Goal: Information Seeking & Learning: Learn about a topic

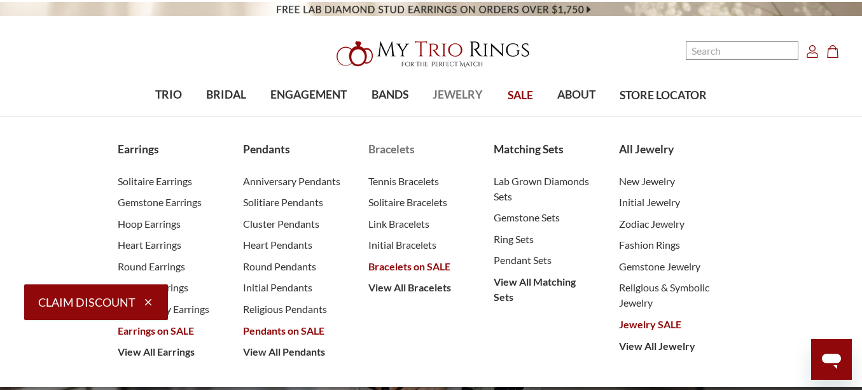
click at [417, 270] on span "Bracelets on SALE" at bounding box center [418, 266] width 100 height 15
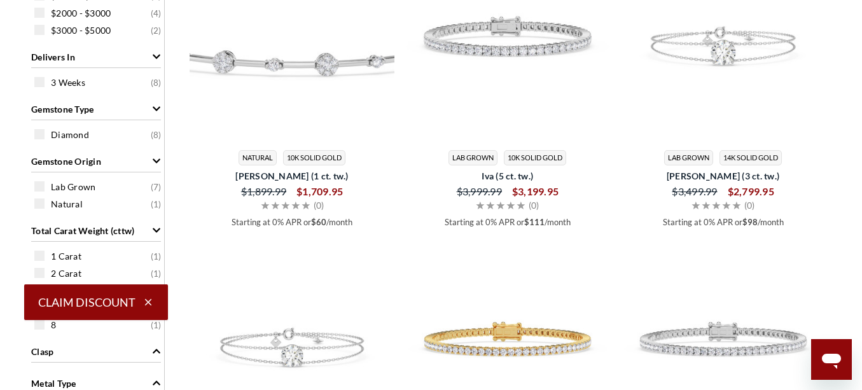
scroll to position [298, 0]
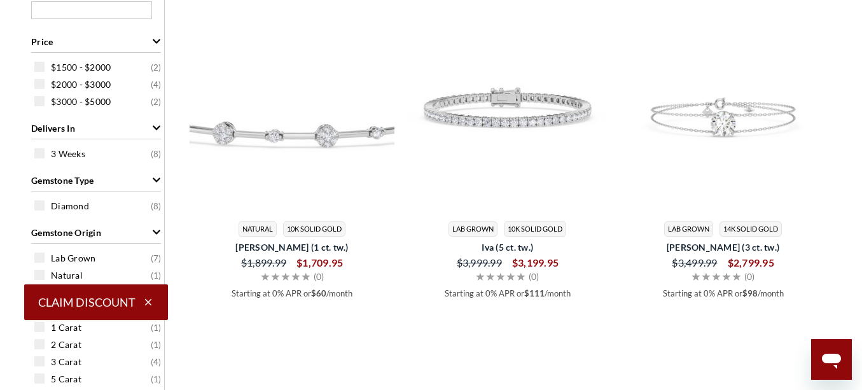
drag, startPoint x: 866, startPoint y: 38, endPoint x: 869, endPoint y: 114, distance: 76.4
click at [36, 67] on span at bounding box center [39, 67] width 10 height 10
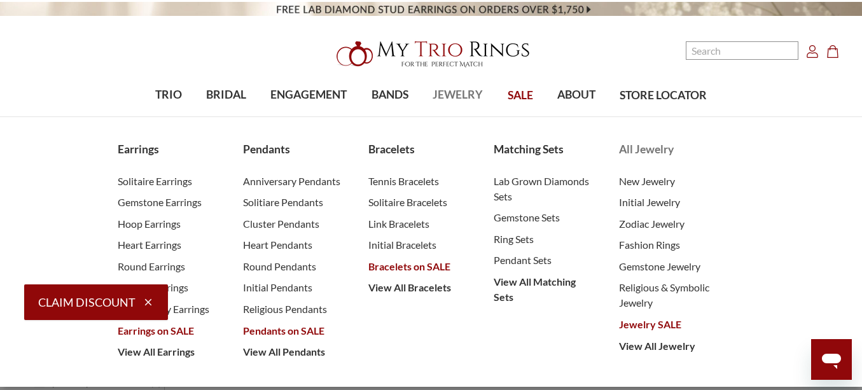
click at [637, 326] on span "Jewelry SALE" at bounding box center [669, 324] width 100 height 15
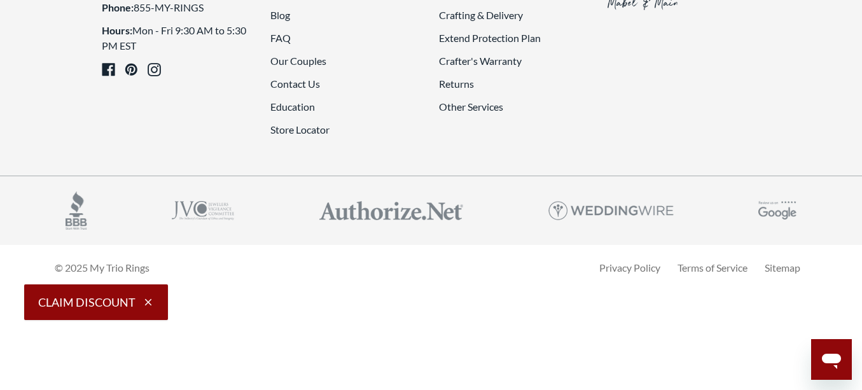
scroll to position [3244, 0]
drag, startPoint x: 864, startPoint y: 25, endPoint x: 870, endPoint y: 333, distance: 307.9
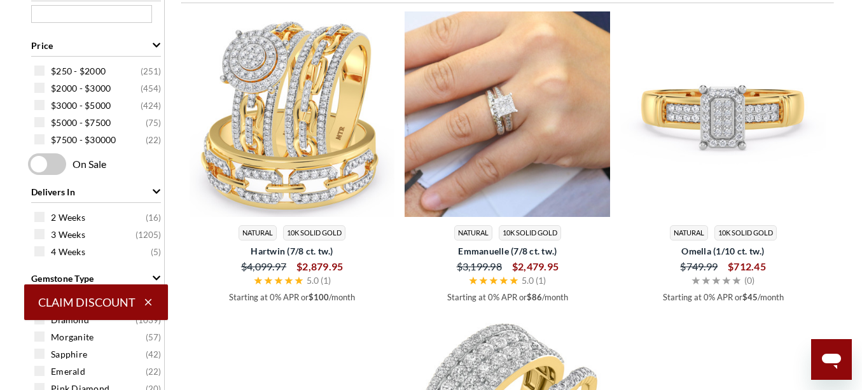
scroll to position [495, 0]
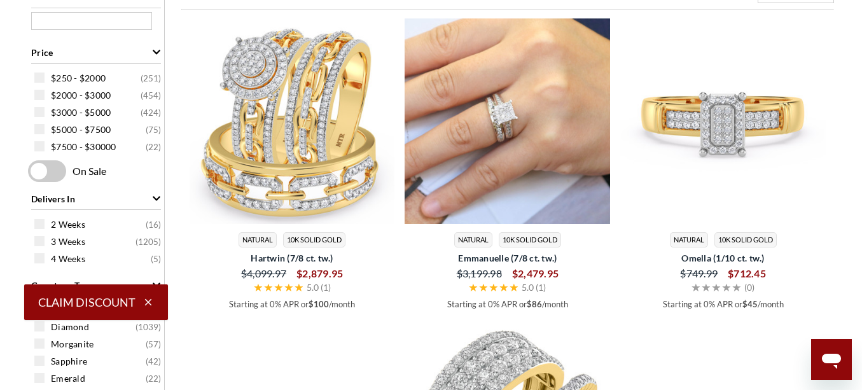
click at [58, 174] on span at bounding box center [47, 171] width 38 height 22
click at [31, 172] on input "checkbox" at bounding box center [31, 172] width 0 height 0
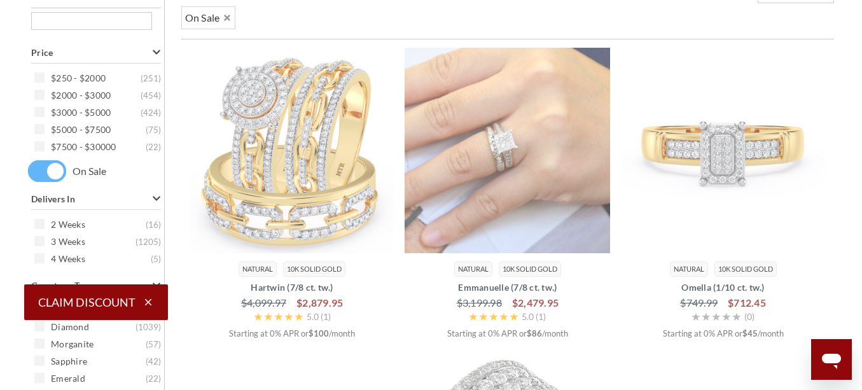
scroll to position [462, 0]
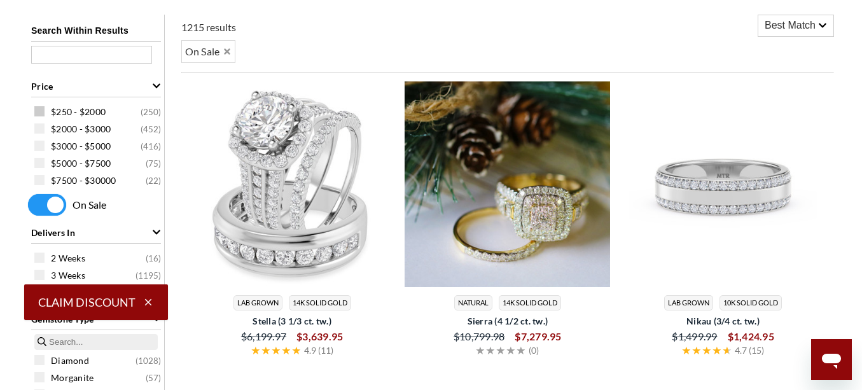
click at [41, 113] on span at bounding box center [39, 111] width 10 height 10
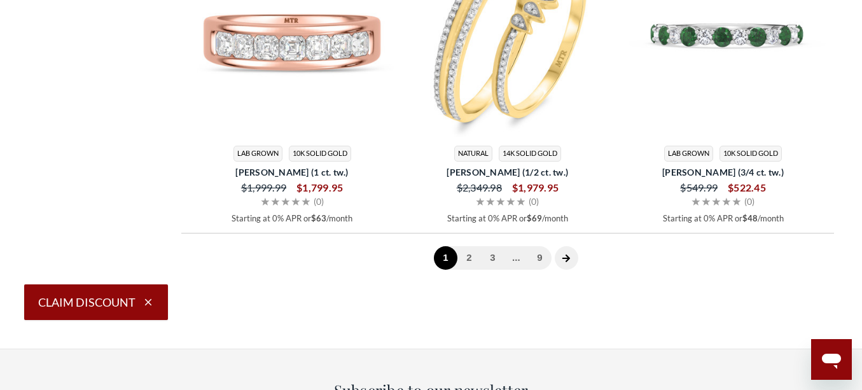
scroll to position [3341, 0]
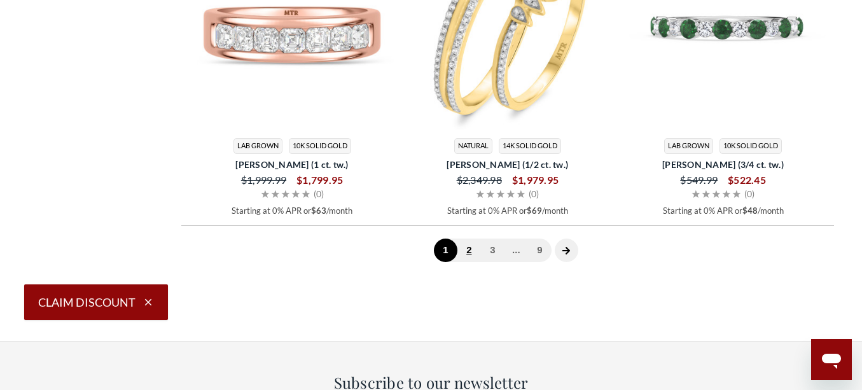
click at [467, 254] on link "2" at bounding box center [469, 250] width 24 height 24
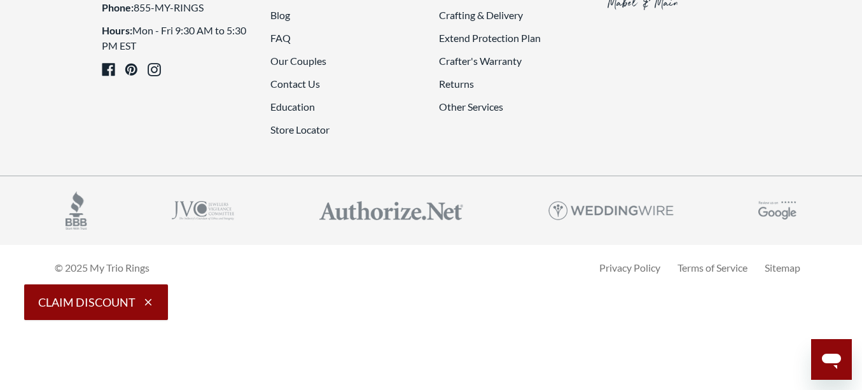
scroll to position [3364, 0]
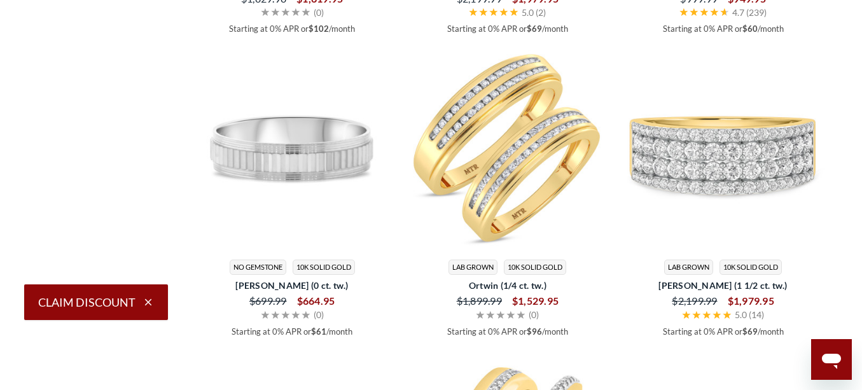
scroll to position [27, 0]
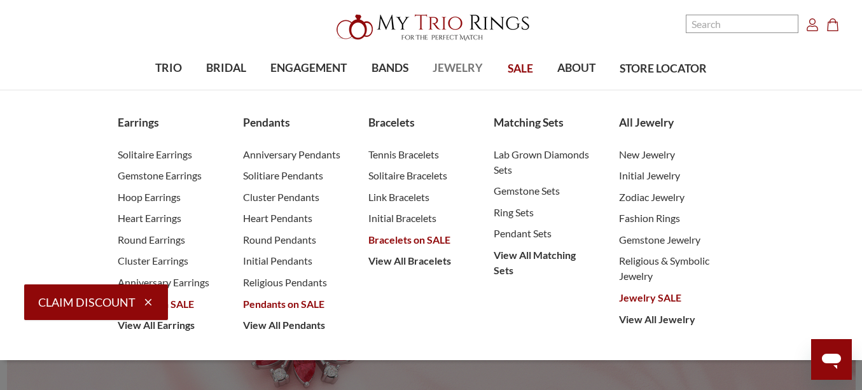
click at [454, 72] on span "JEWELRY" at bounding box center [457, 68] width 50 height 17
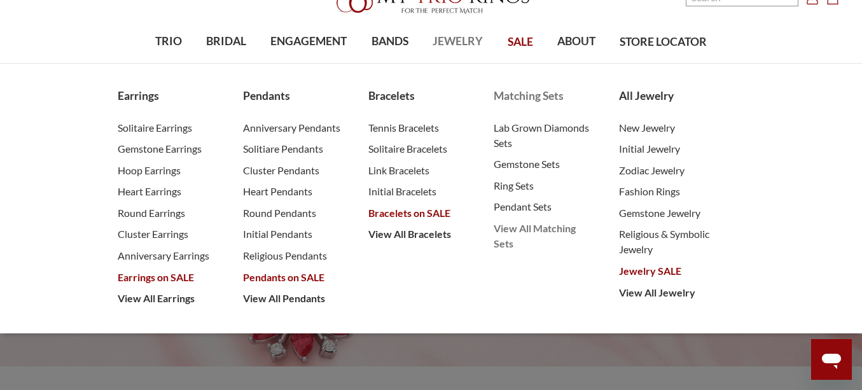
scroll to position [76, 0]
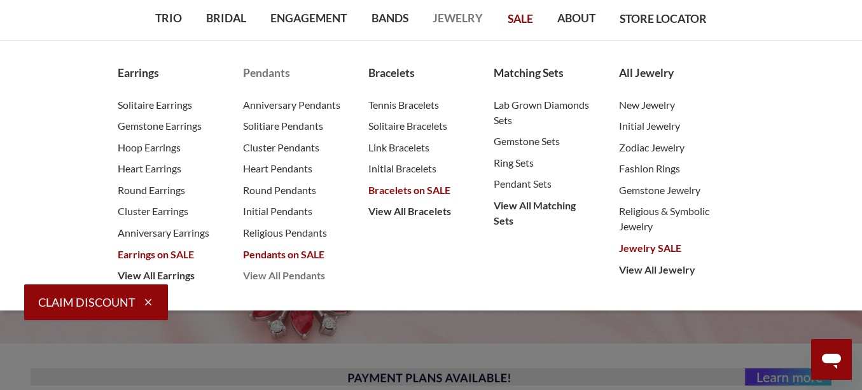
click at [304, 279] on span "View All Pendants" at bounding box center [293, 275] width 100 height 15
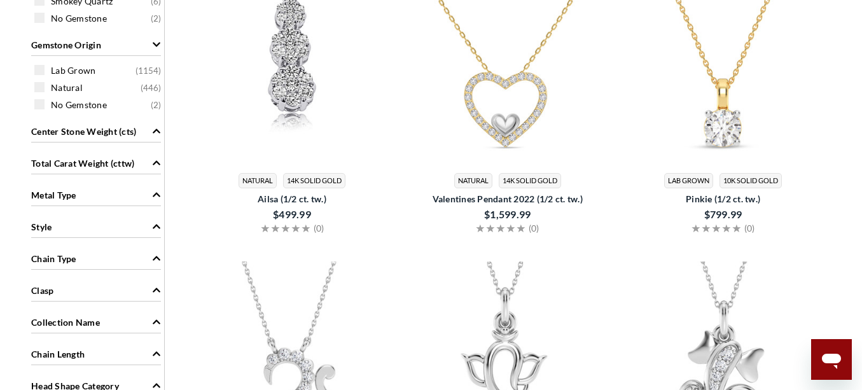
scroll to position [835, 0]
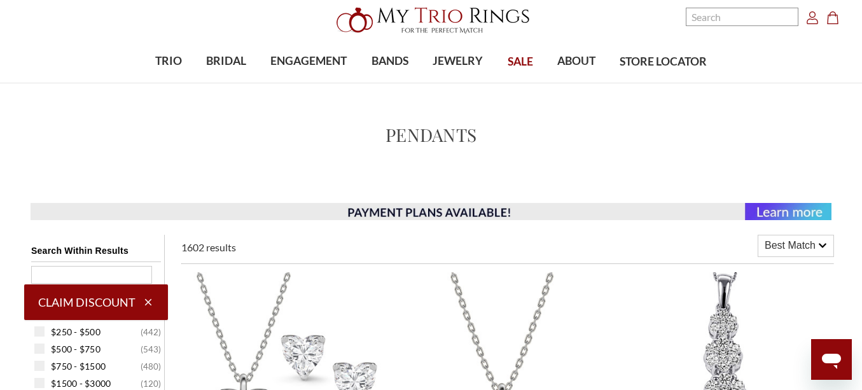
scroll to position [0, 0]
